Goal: Task Accomplishment & Management: Manage account settings

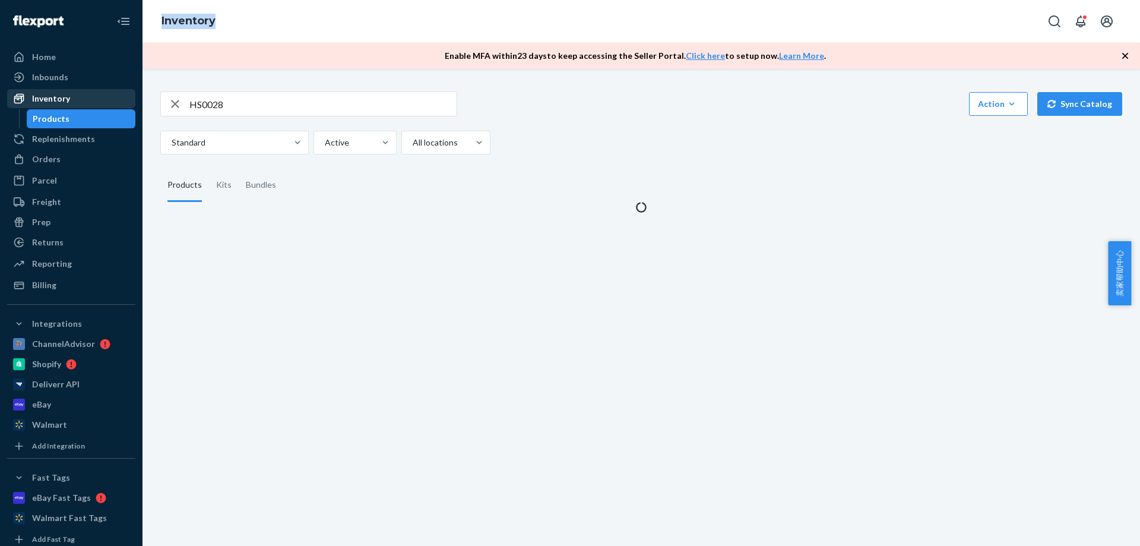
drag, startPoint x: 318, startPoint y: 116, endPoint x: 121, endPoint y: 103, distance: 197.6
click at [121, 103] on div "Home Inbounds Shipping Plans Problems Inventory Products Replenishments Orders …" at bounding box center [570, 273] width 1140 height 546
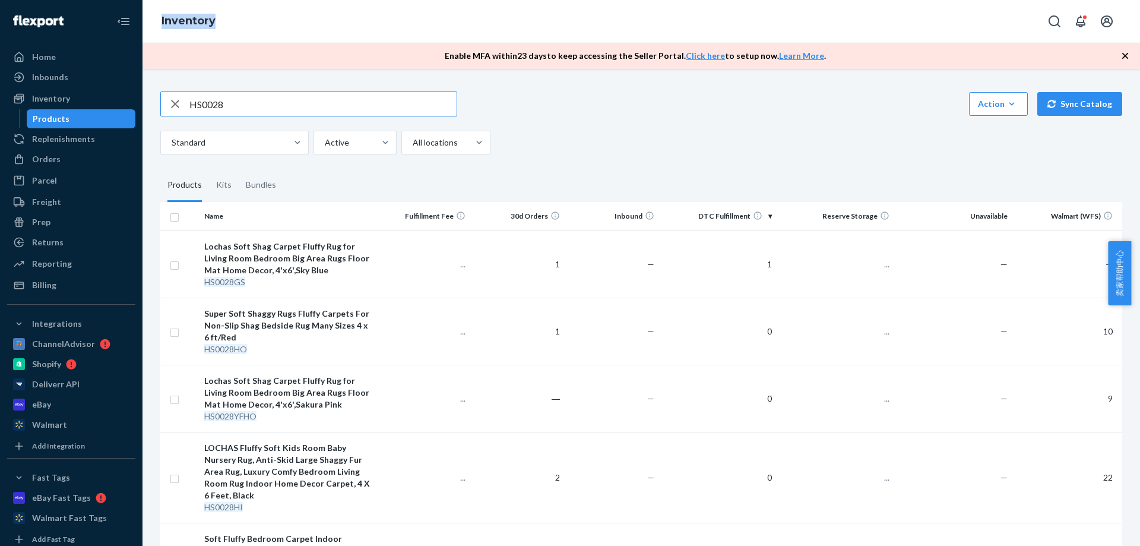
click at [246, 107] on input "HS0028" at bounding box center [322, 104] width 267 height 24
drag, startPoint x: 252, startPoint y: 97, endPoint x: 167, endPoint y: 102, distance: 85.0
click at [167, 102] on div "HS0028" at bounding box center [309, 104] width 296 height 24
click at [604, 128] on div "Action Create product Create kit or bundle Bulk create products Bulk update pro…" at bounding box center [641, 122] width 962 height 63
click at [55, 78] on div "Inbounds" at bounding box center [50, 77] width 36 height 12
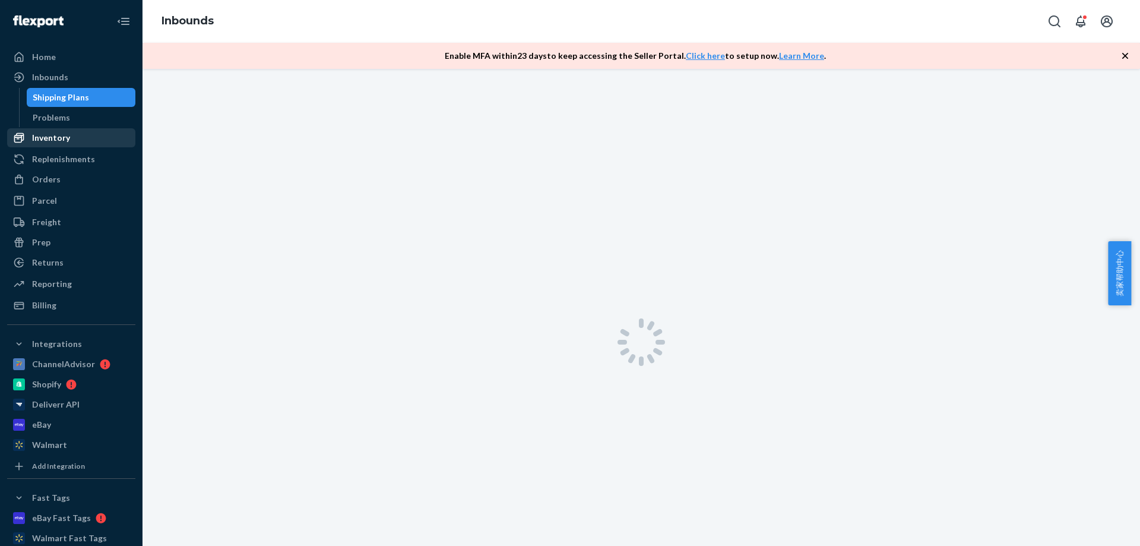
click at [50, 134] on div "Inventory" at bounding box center [51, 138] width 38 height 12
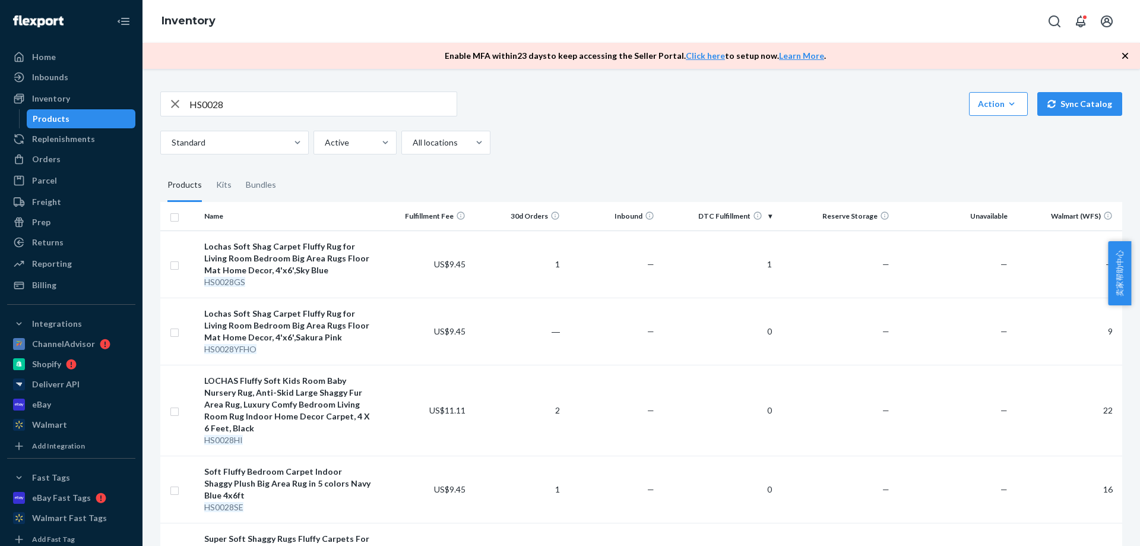
drag, startPoint x: 1104, startPoint y: 26, endPoint x: 1110, endPoint y: 23, distance: 7.2
click at [1110, 21] on icon "Open account menu" at bounding box center [1107, 21] width 14 height 14
click at [1016, 36] on div "Log out" at bounding box center [1002, 30] width 28 height 12
